Goal: Find specific page/section: Find specific page/section

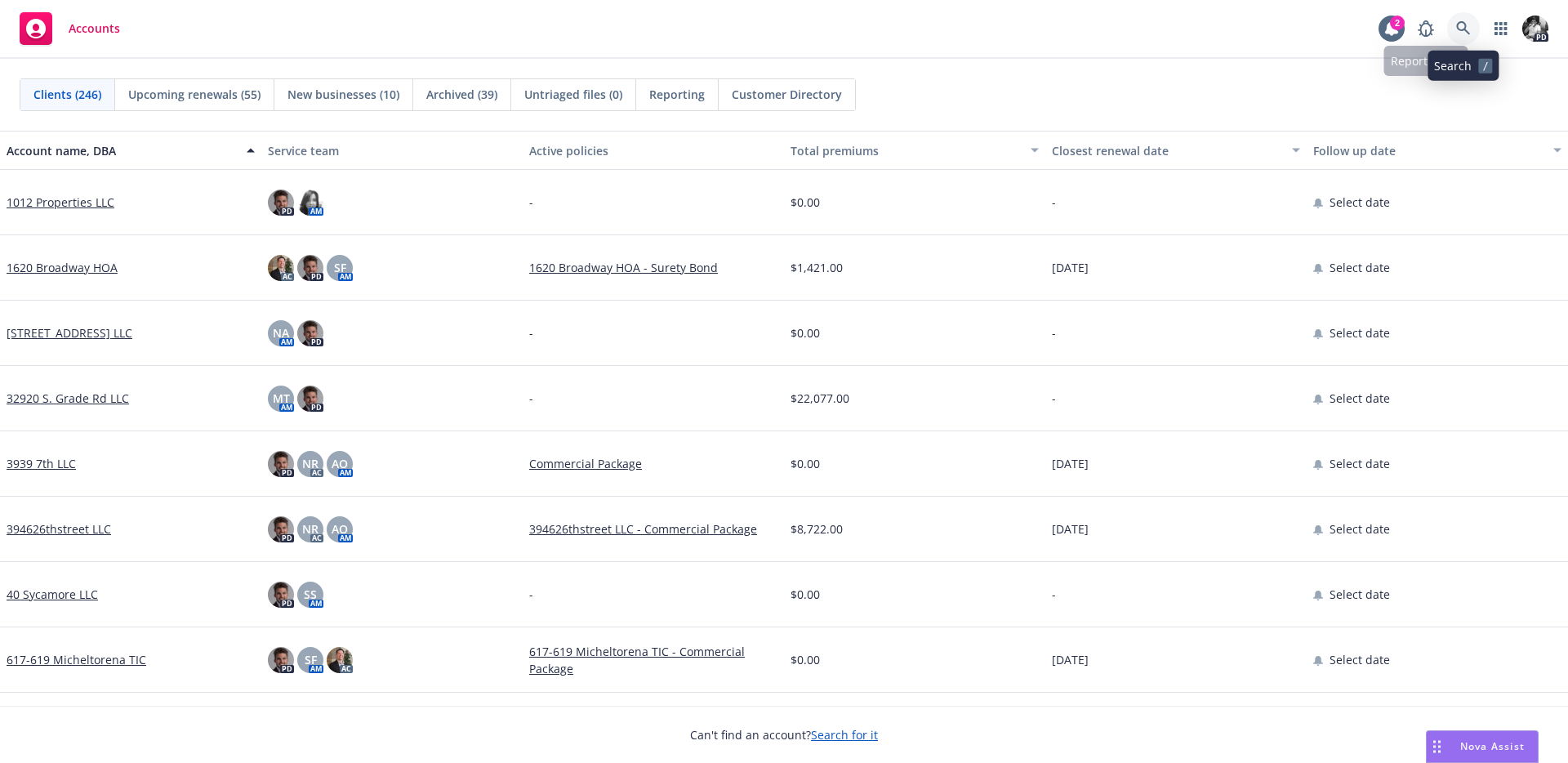
click at [1463, 26] on icon at bounding box center [1463, 28] width 15 height 15
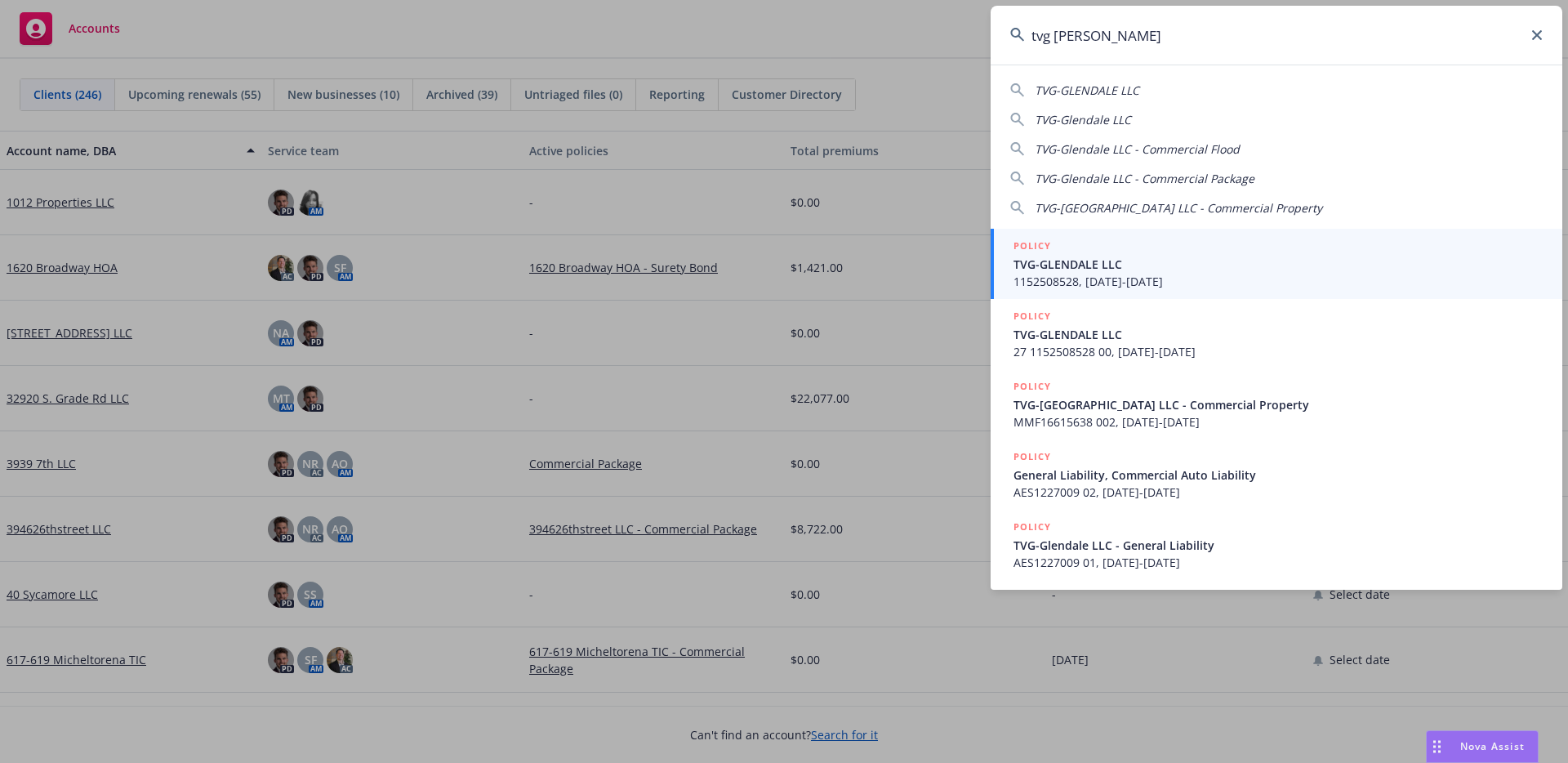
type input "tvg [PERSON_NAME]"
click at [1048, 261] on span "TVG-GLENDALE LLC" at bounding box center [1277, 264] width 529 height 18
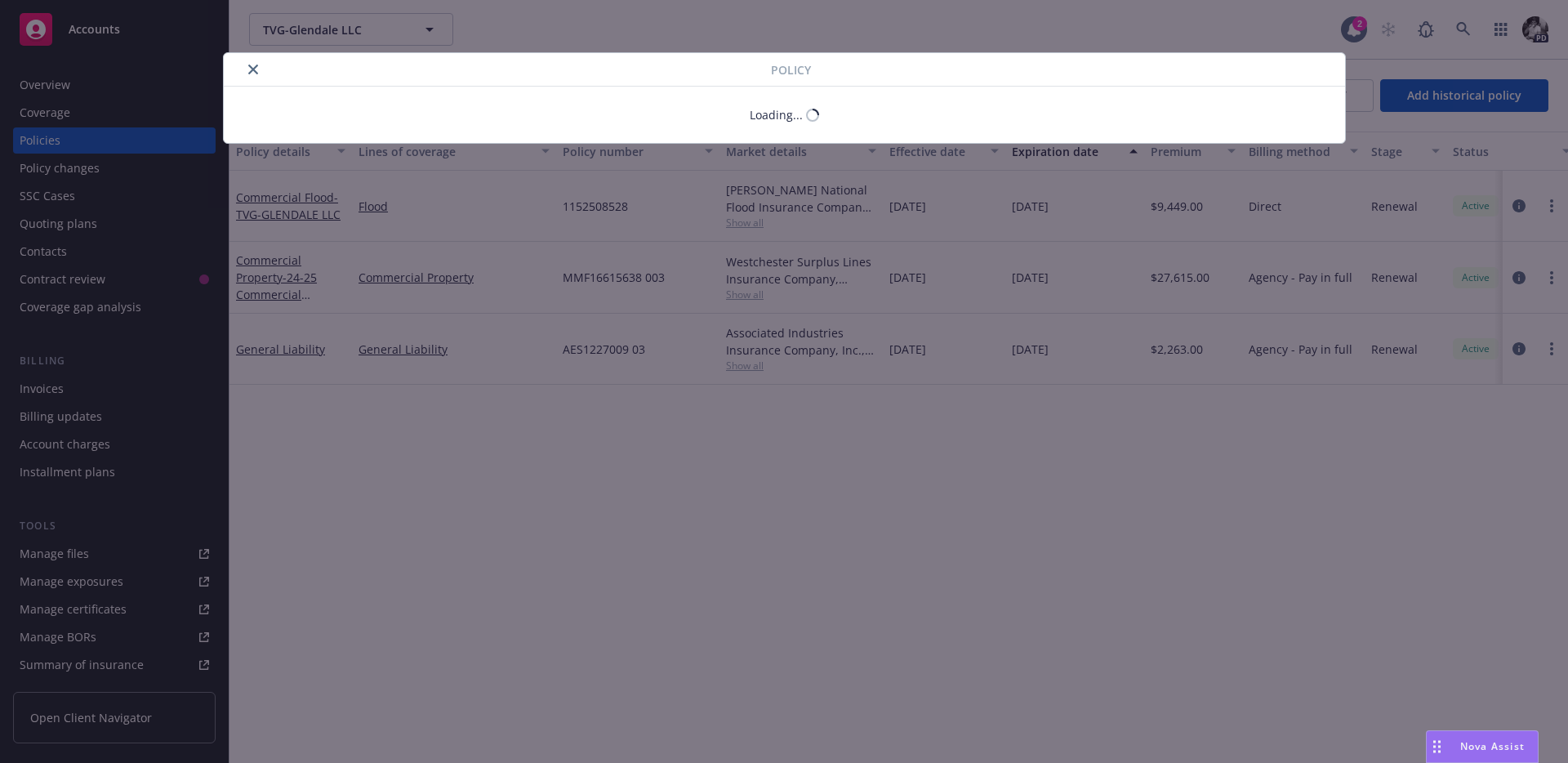
click at [100, 89] on div "Policy Loading..." at bounding box center [784, 382] width 1568 height 763
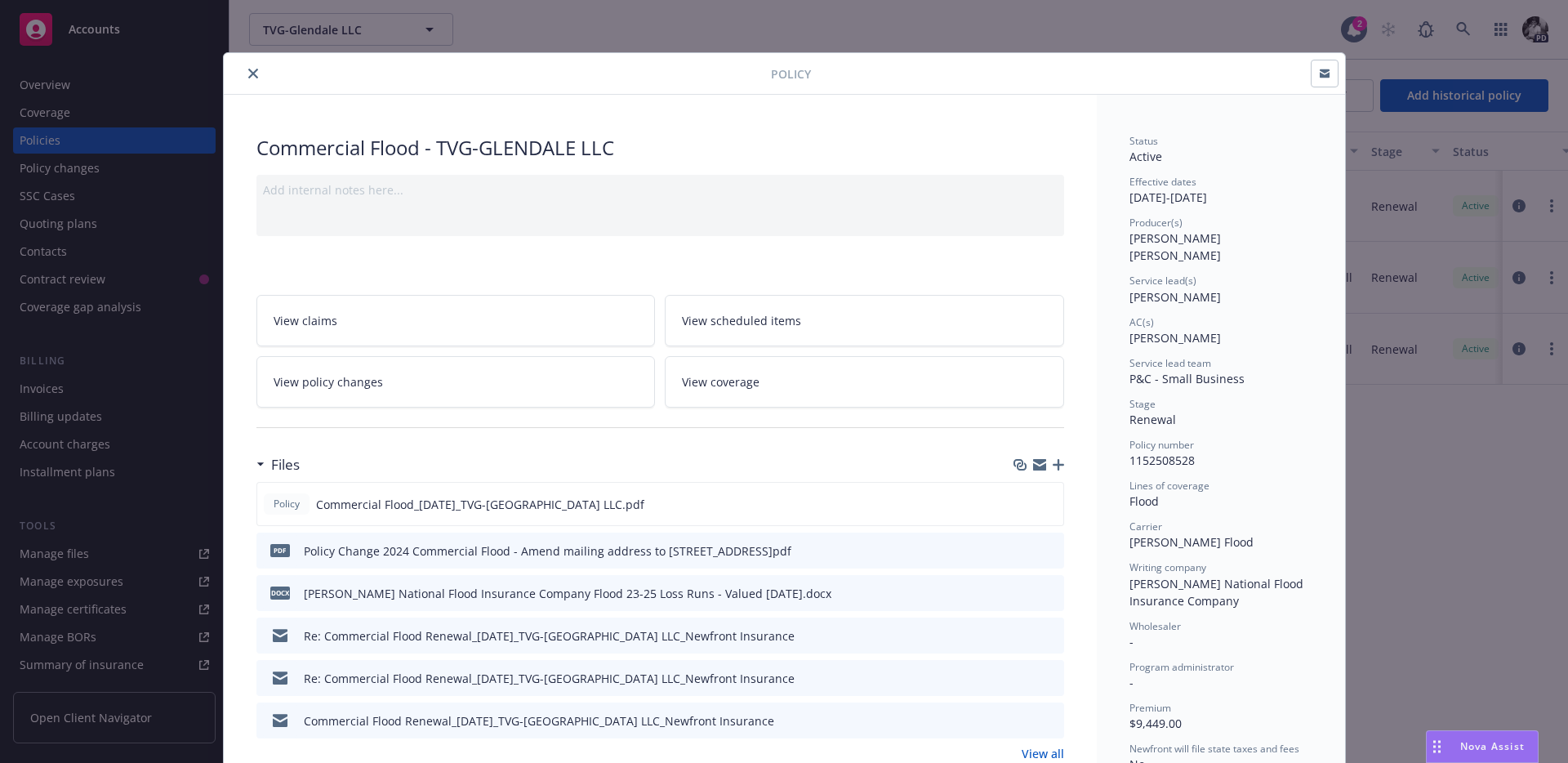
click at [244, 67] on button "close" at bounding box center [254, 73] width 20 height 20
